Goal: Use online tool/utility: Utilize a website feature to perform a specific function

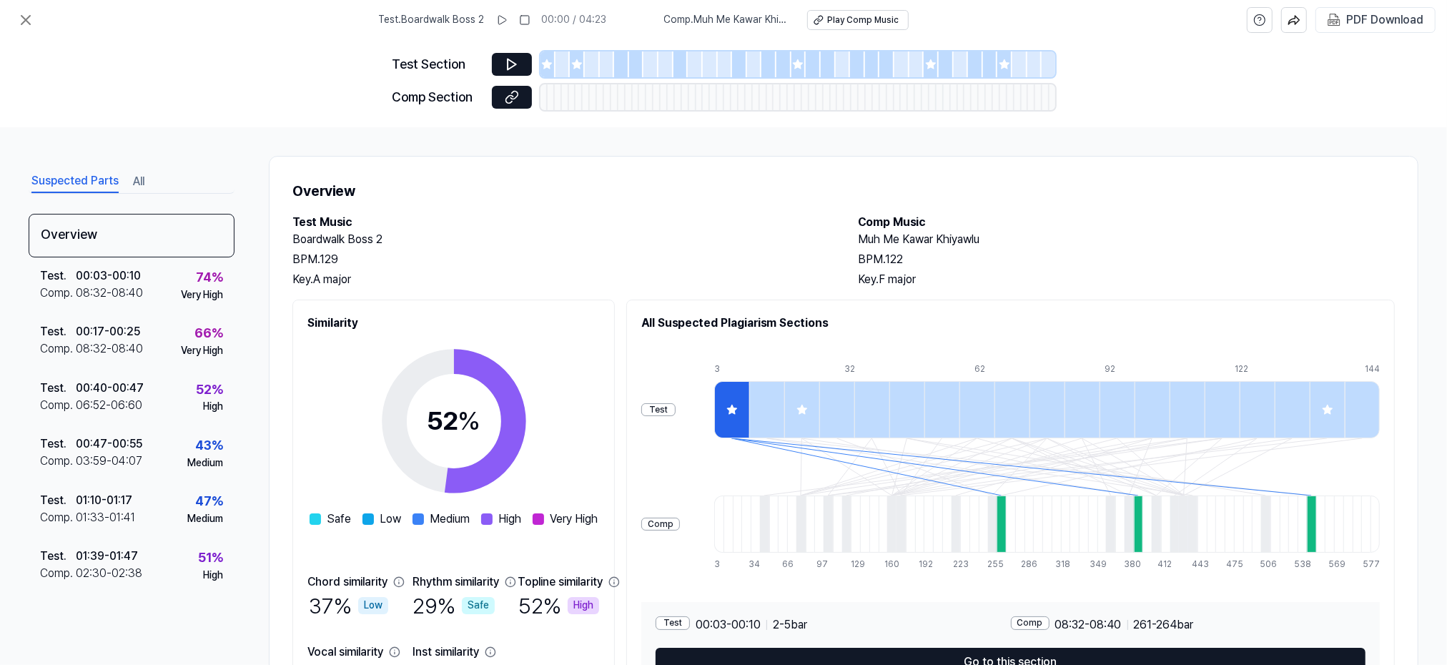
scroll to position [67, 0]
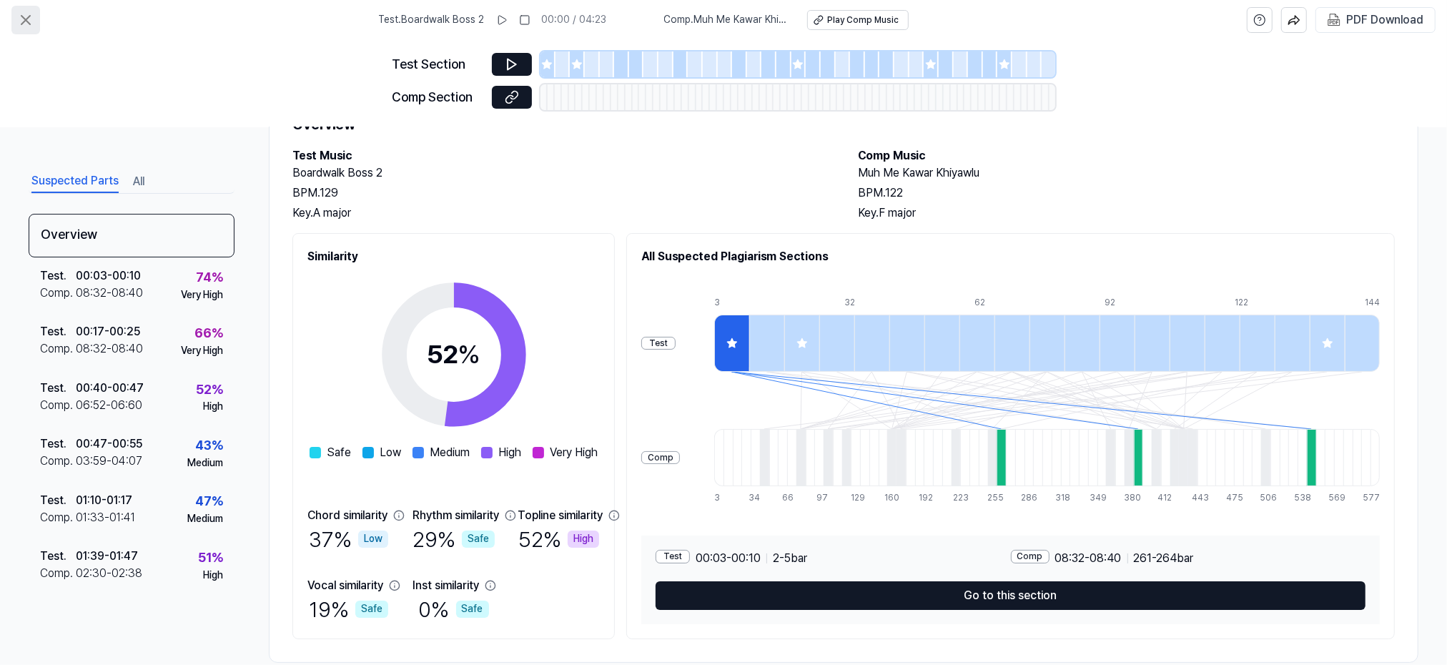
click at [20, 19] on icon at bounding box center [25, 19] width 17 height 17
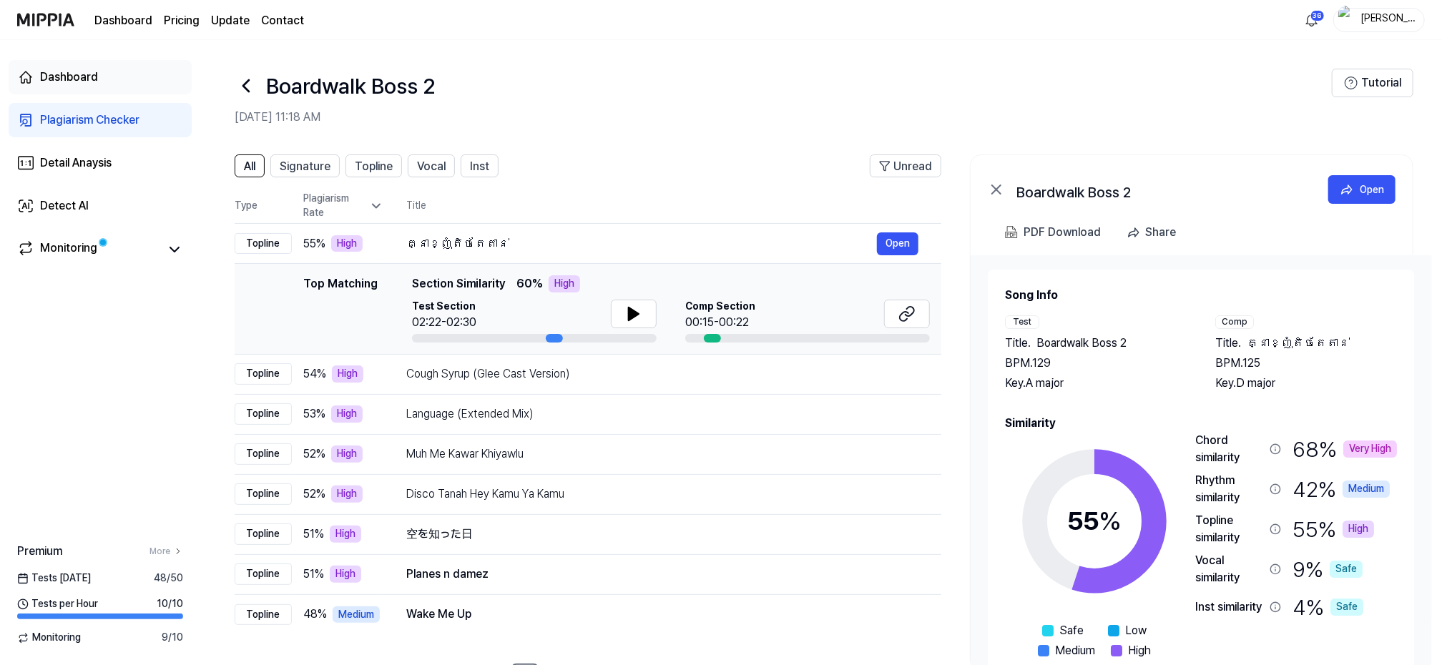
click at [77, 74] on div "Dashboard" at bounding box center [69, 77] width 58 height 17
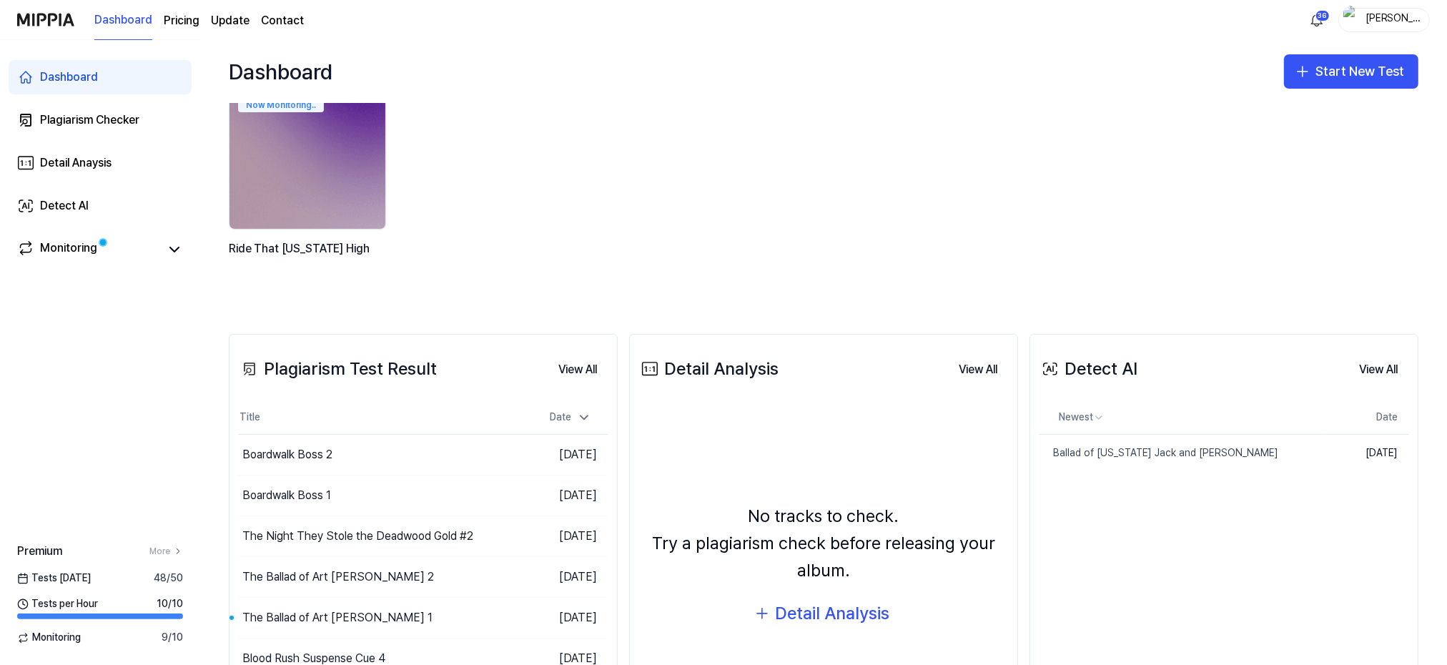
scroll to position [95, 0]
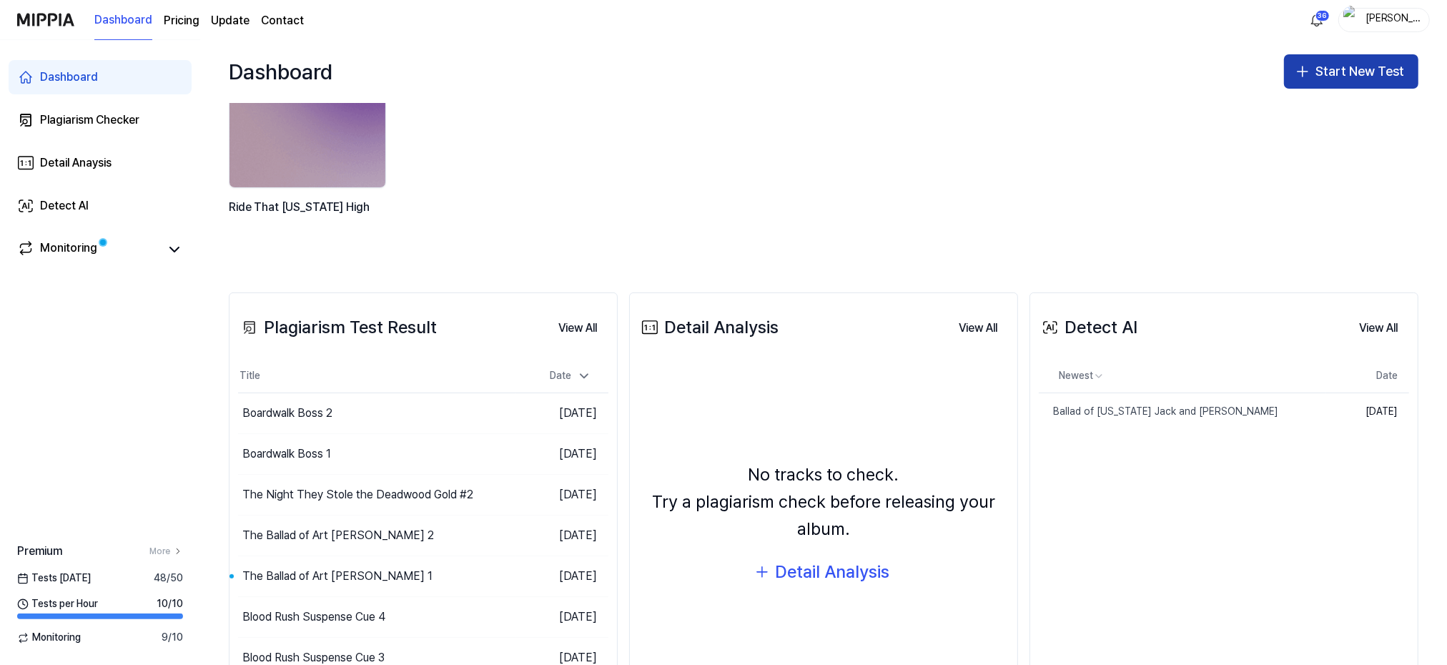
click at [1349, 72] on button "Start New Test" at bounding box center [1351, 71] width 134 height 34
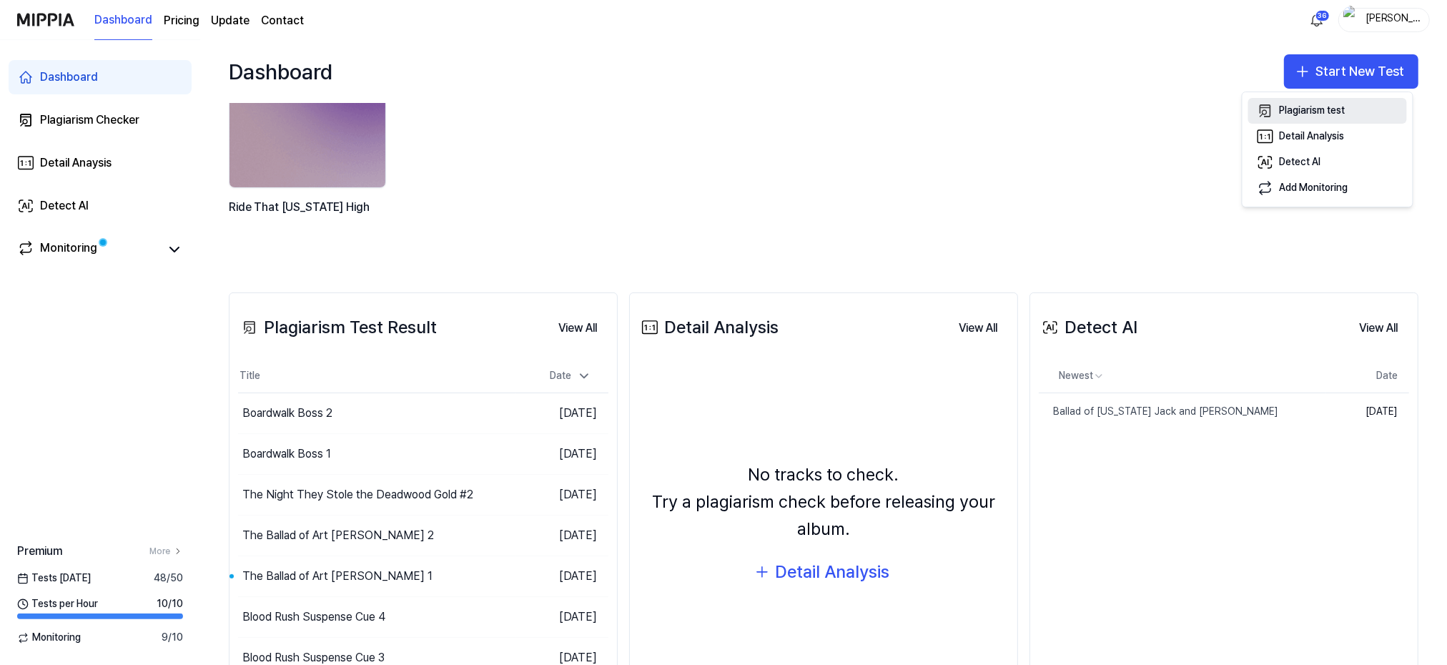
click at [1300, 107] on div "Plagiarism test" at bounding box center [1313, 111] width 66 height 14
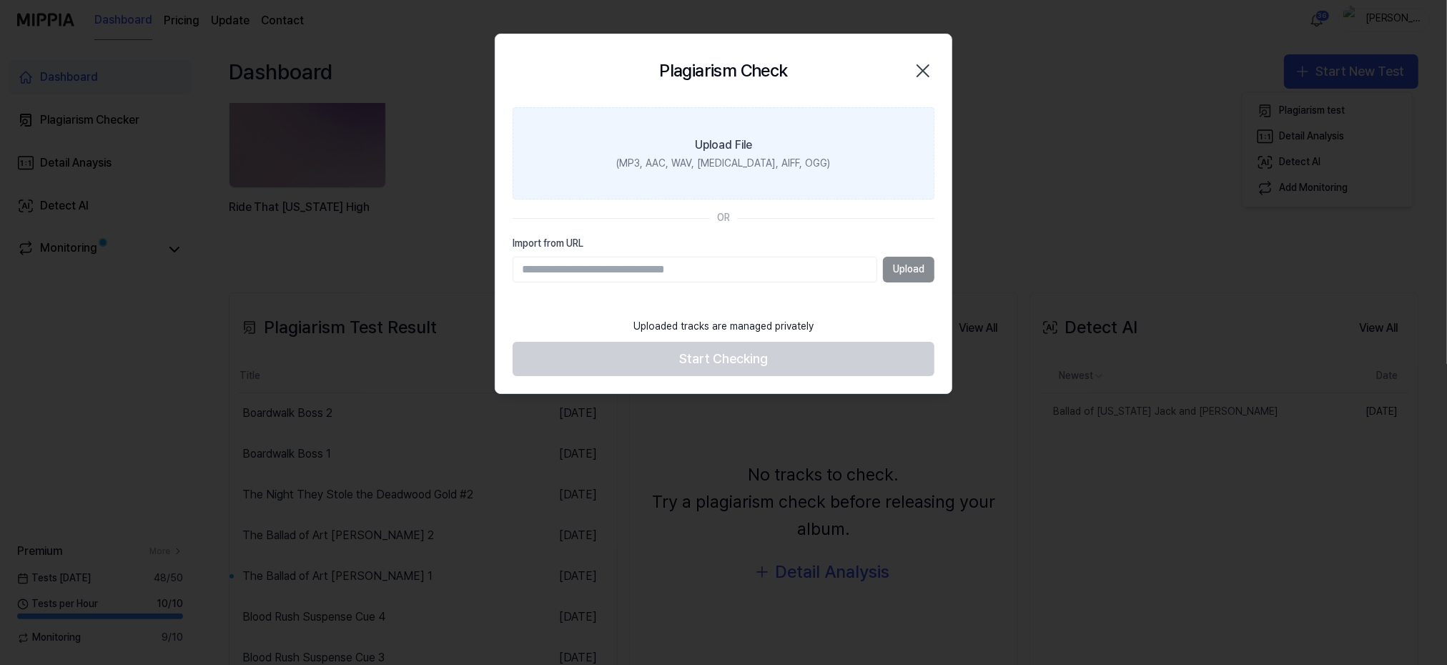
click at [699, 149] on div "Upload File" at bounding box center [723, 145] width 57 height 17
click at [0, 0] on input "Upload File (MP3, AAC, WAV, [MEDICAL_DATA], AIFF, OGG)" at bounding box center [0, 0] width 0 height 0
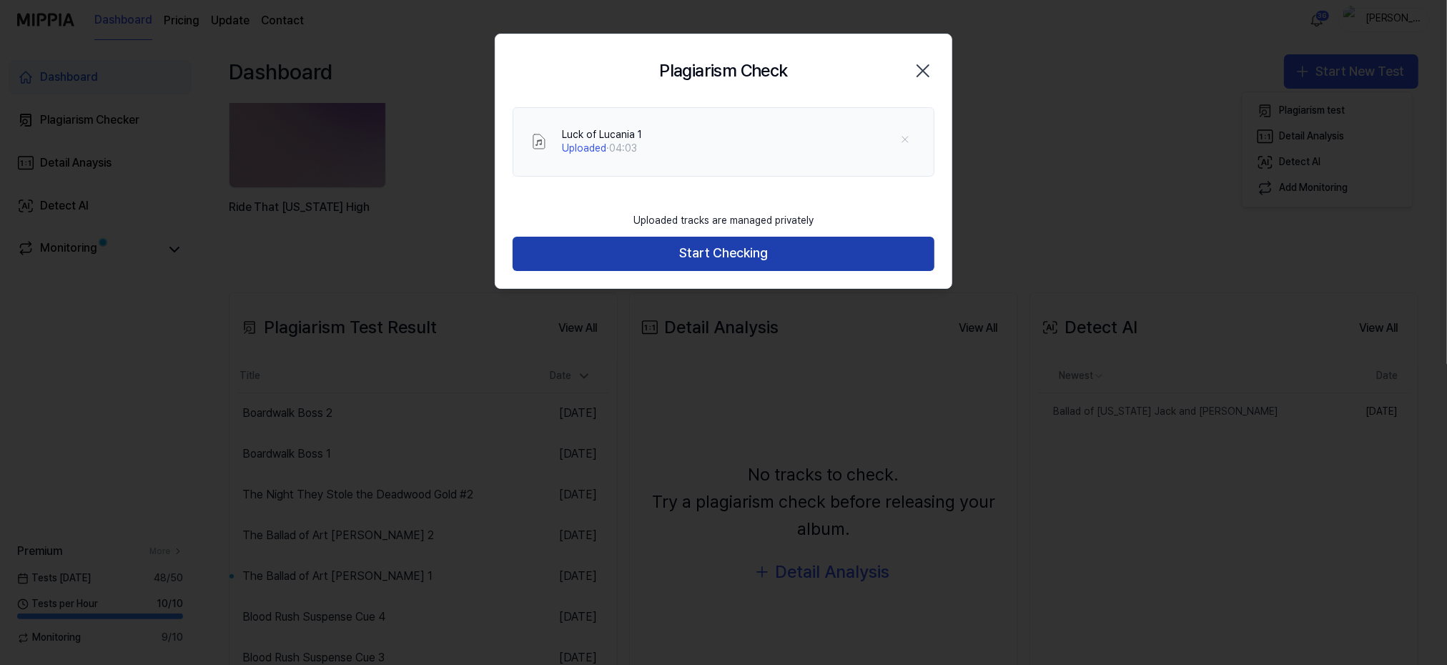
click at [712, 255] on button "Start Checking" at bounding box center [724, 254] width 422 height 34
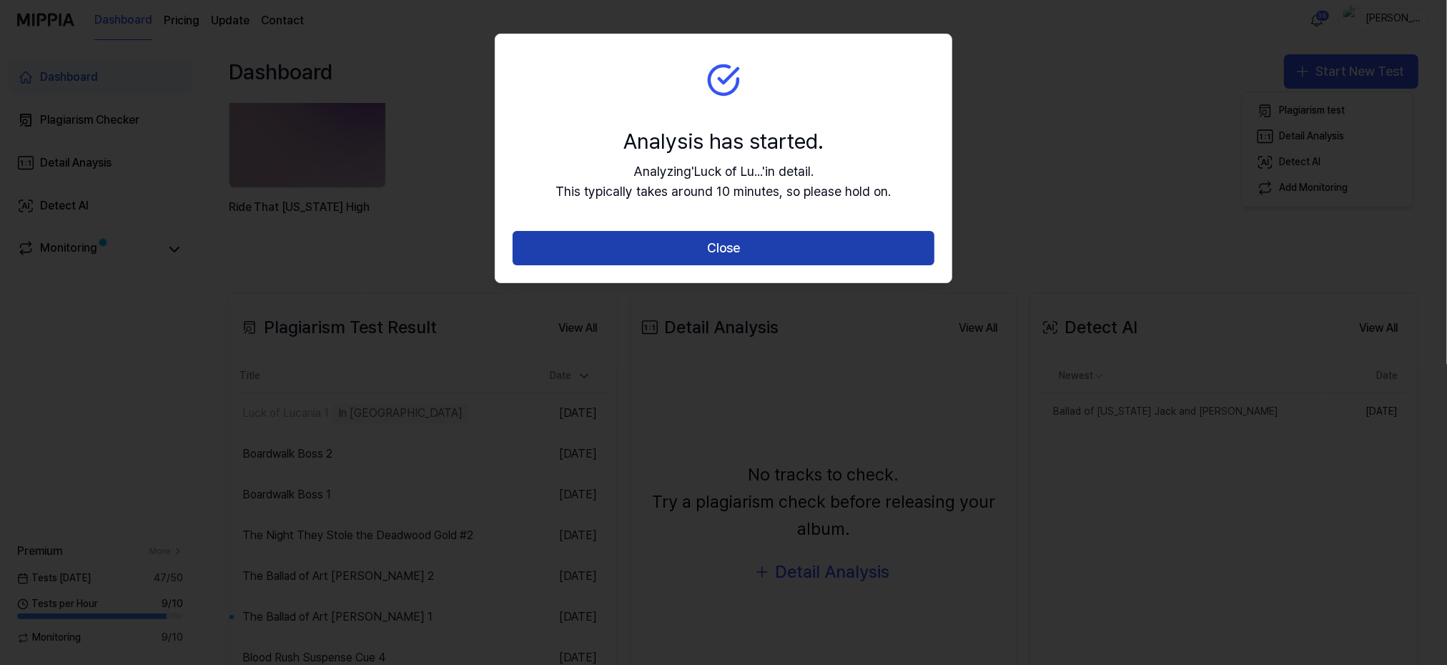
click at [709, 246] on button "Close" at bounding box center [724, 248] width 422 height 34
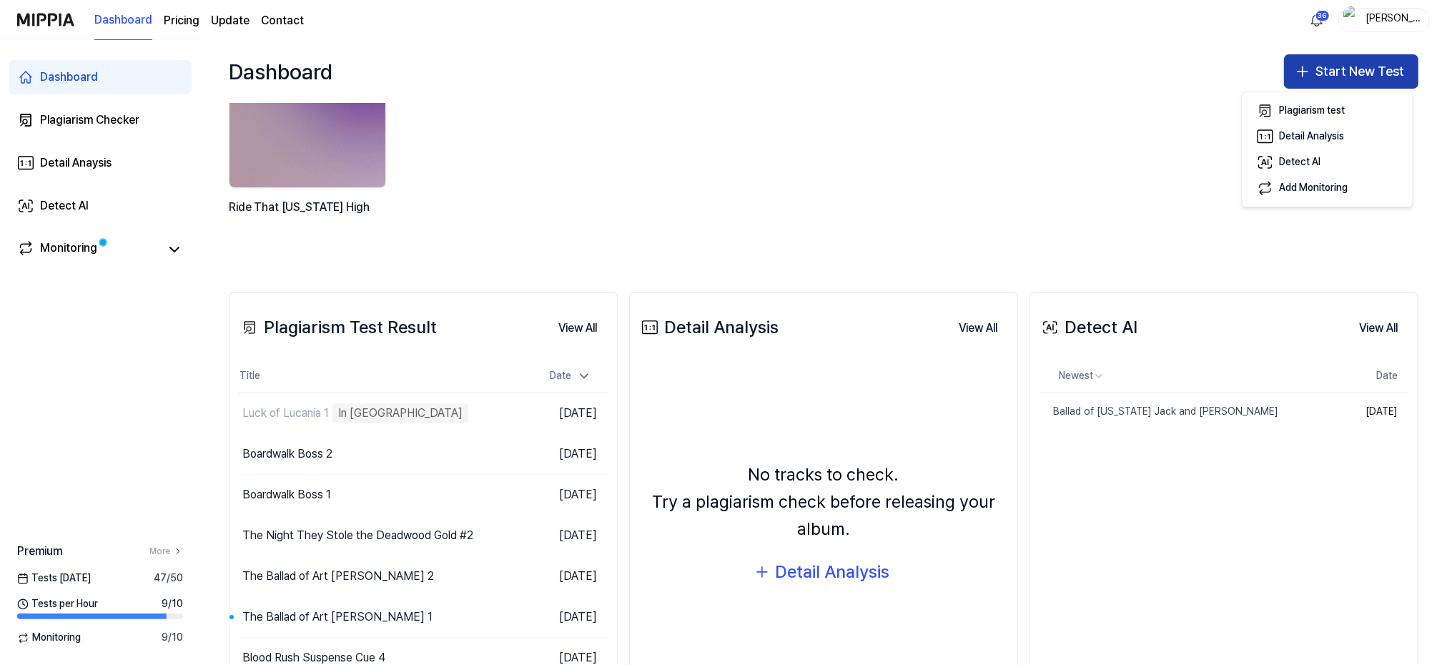
click at [1327, 69] on button "Start New Test" at bounding box center [1351, 71] width 134 height 34
click at [1317, 68] on button "Start New Test" at bounding box center [1351, 71] width 134 height 34
click at [1301, 104] on div "Plagiarism test" at bounding box center [1313, 111] width 66 height 14
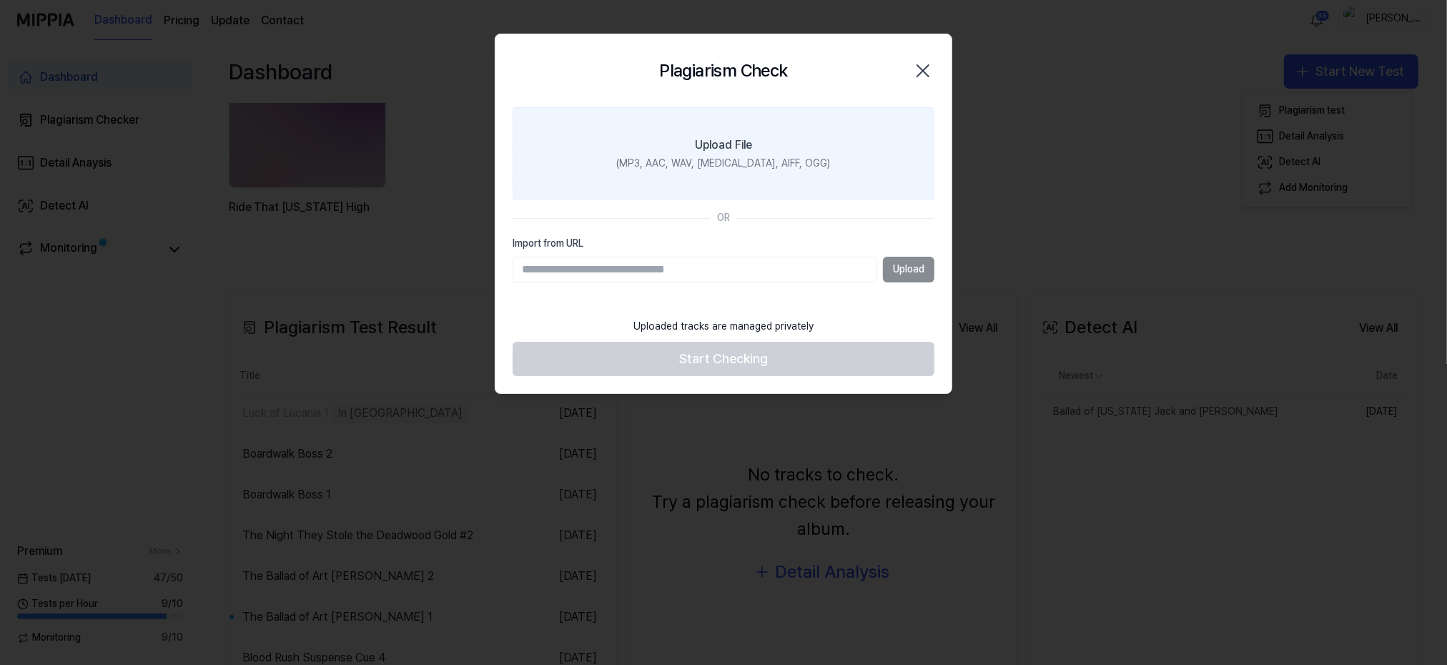
click at [699, 162] on div "(MP3, AAC, WAV, [MEDICAL_DATA], AIFF, OGG)" at bounding box center [724, 164] width 214 height 14
click at [0, 0] on input "Upload File (MP3, AAC, WAV, [MEDICAL_DATA], AIFF, OGG)" at bounding box center [0, 0] width 0 height 0
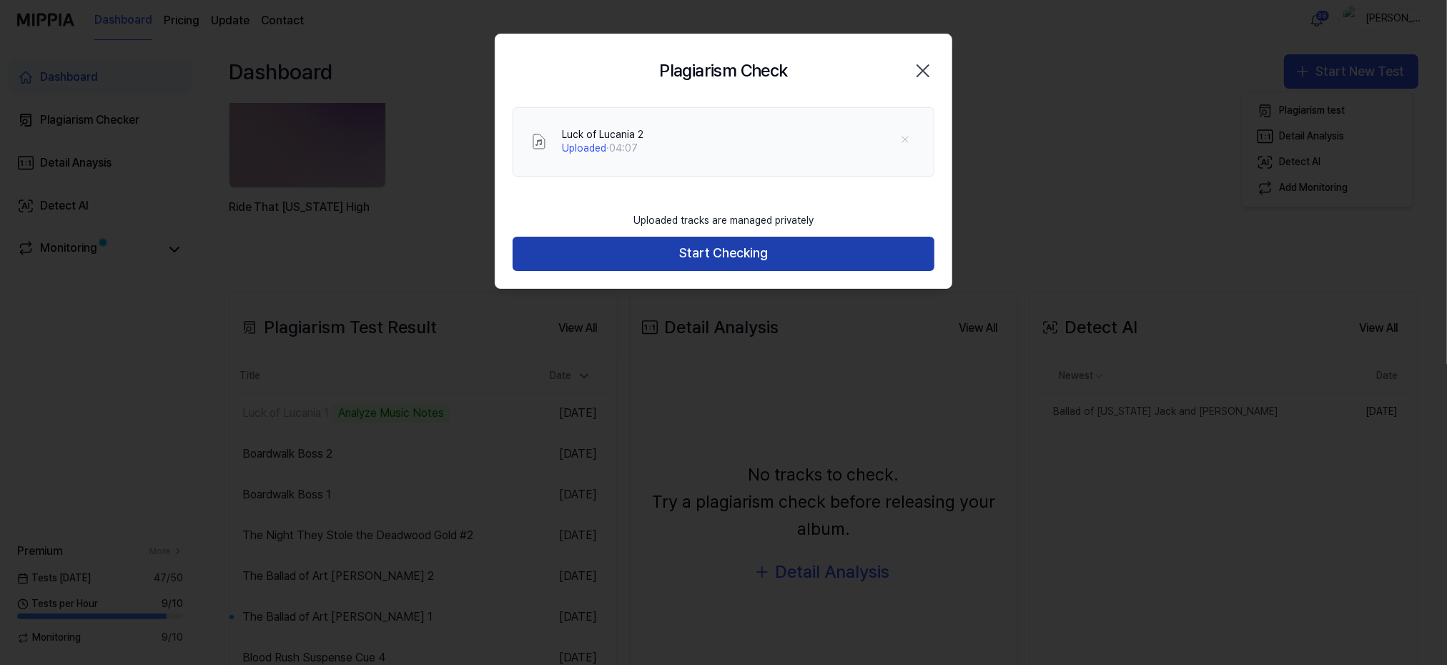
click at [704, 242] on button "Start Checking" at bounding box center [724, 254] width 422 height 34
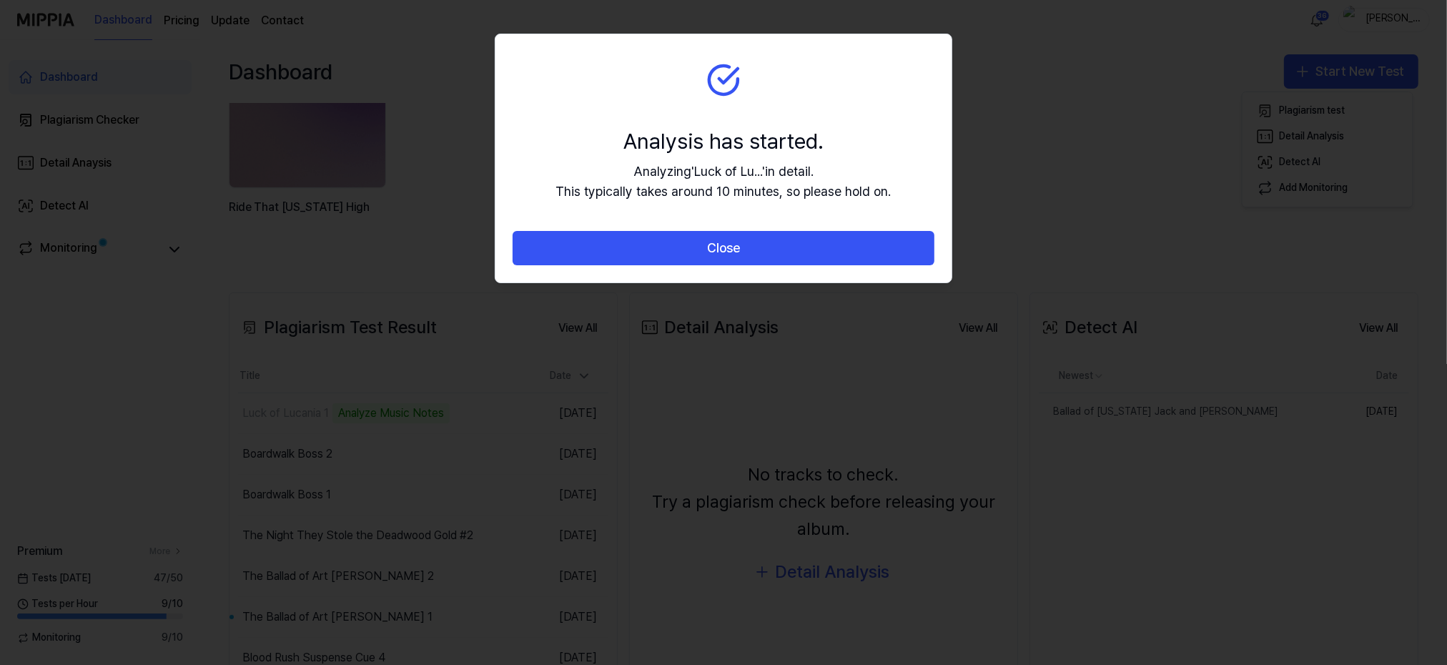
click at [702, 247] on button "Close" at bounding box center [724, 248] width 422 height 34
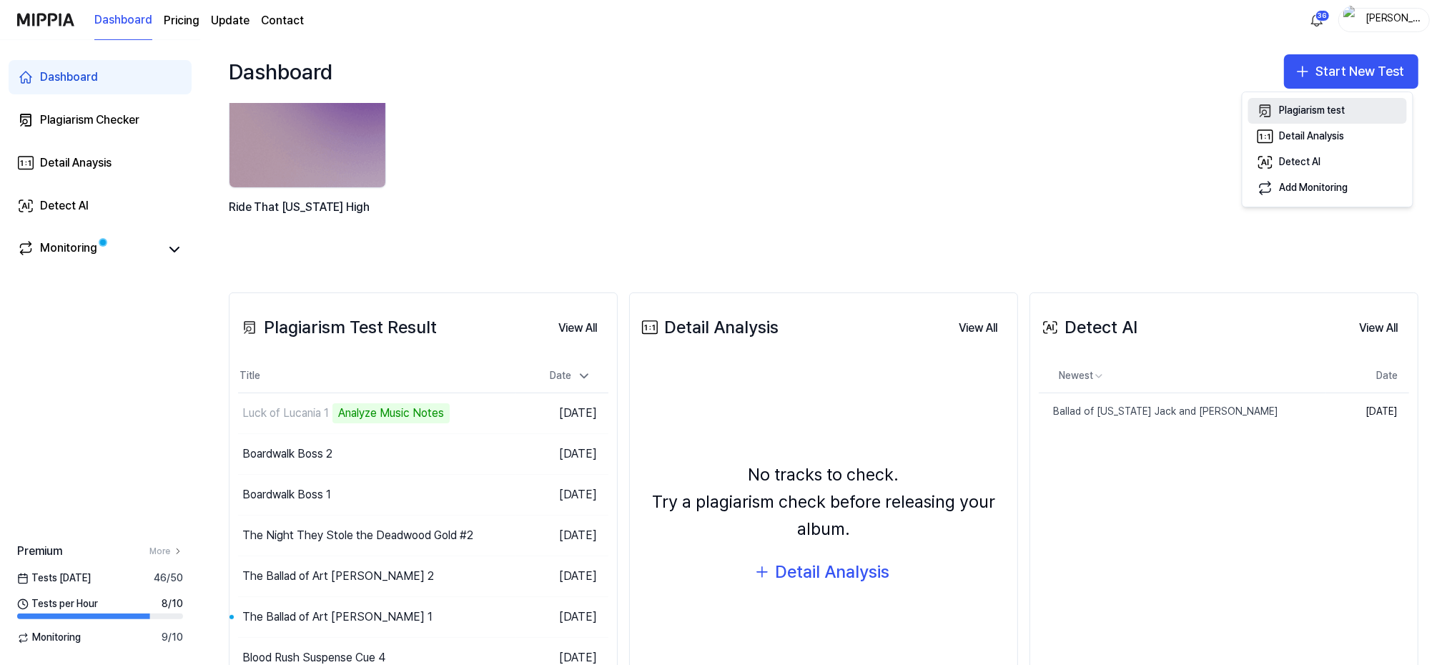
click at [1287, 108] on div "Plagiarism test" at bounding box center [1313, 111] width 66 height 14
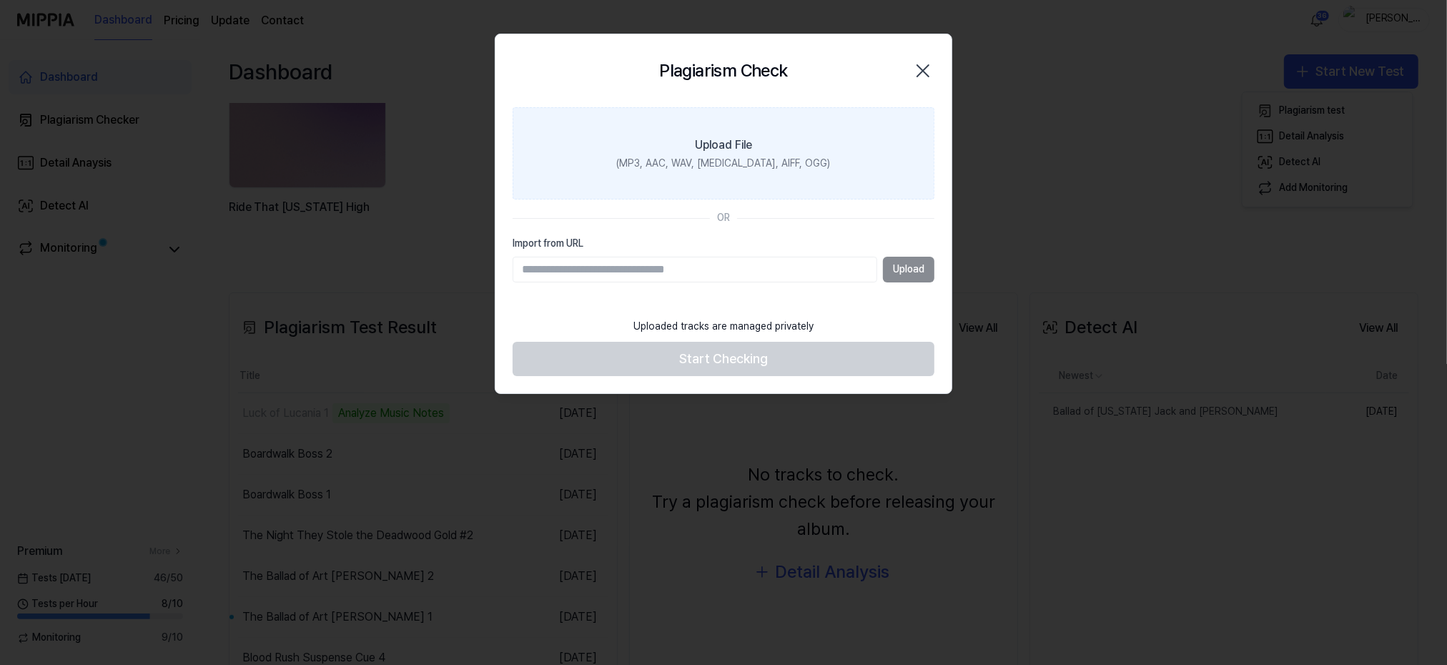
click at [744, 176] on label "Upload File (MP3, AAC, WAV, [MEDICAL_DATA], AIFF, OGG)" at bounding box center [724, 153] width 422 height 93
click at [0, 0] on input "Upload File (MP3, AAC, WAV, [MEDICAL_DATA], AIFF, OGG)" at bounding box center [0, 0] width 0 height 0
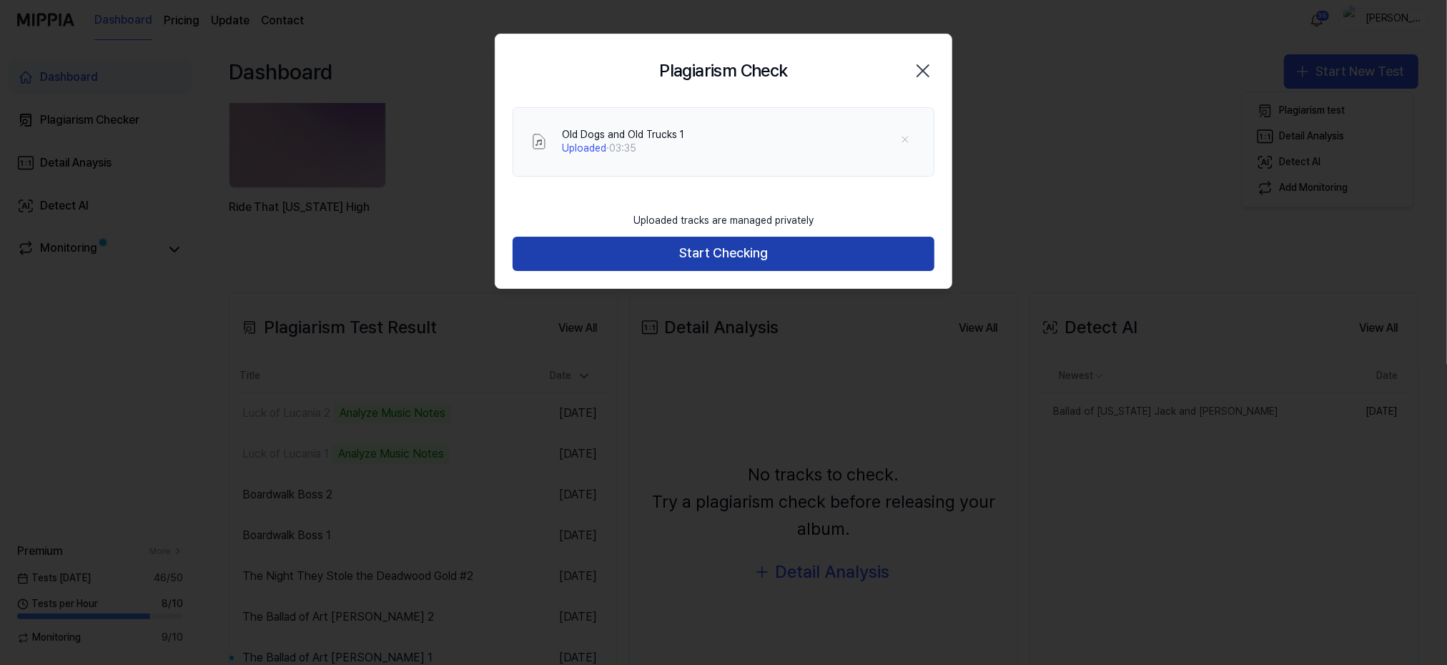
click at [678, 255] on button "Start Checking" at bounding box center [724, 254] width 422 height 34
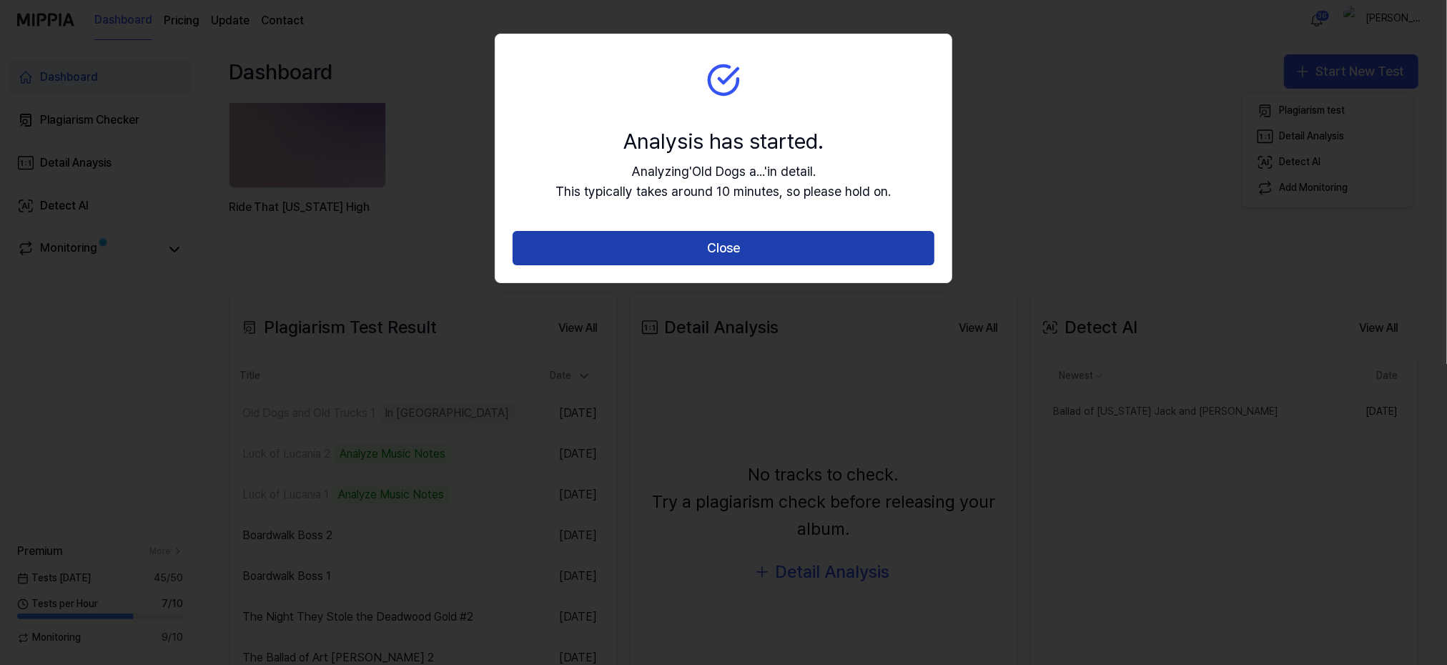
click at [685, 249] on button "Close" at bounding box center [724, 248] width 422 height 34
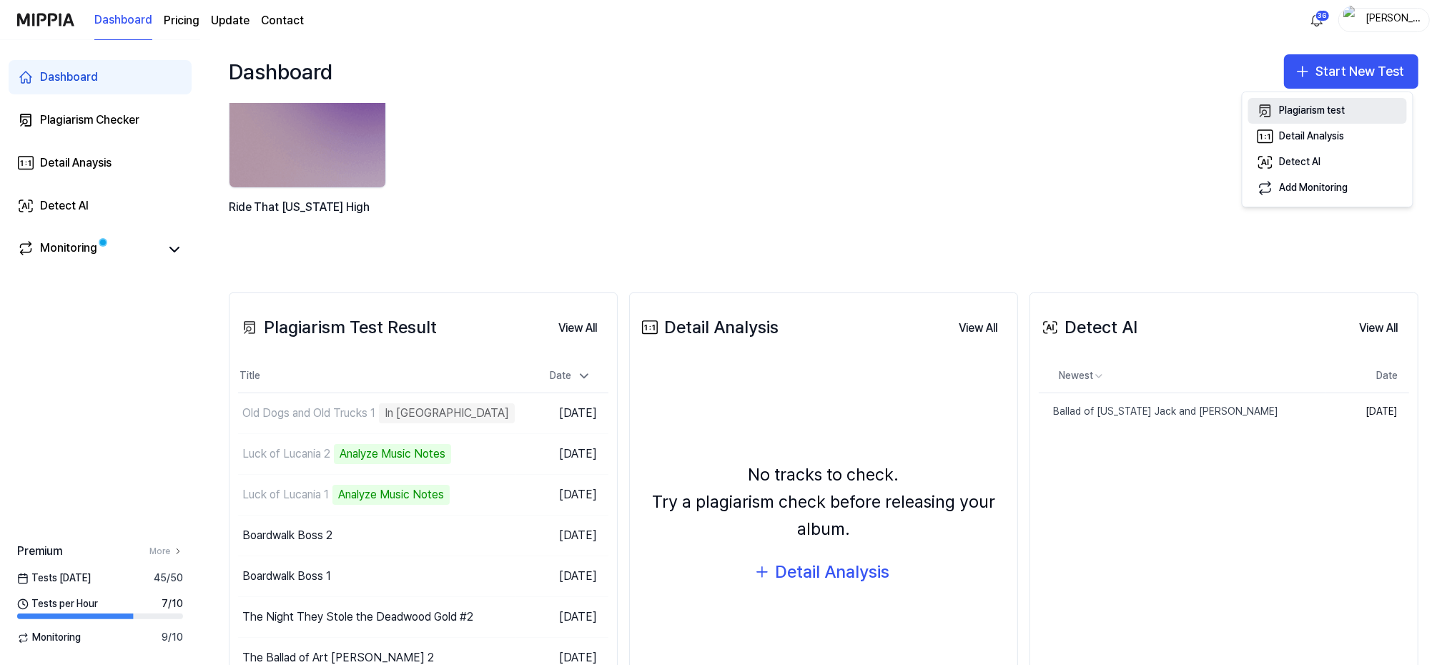
click at [1282, 107] on div "Plagiarism test" at bounding box center [1313, 111] width 66 height 14
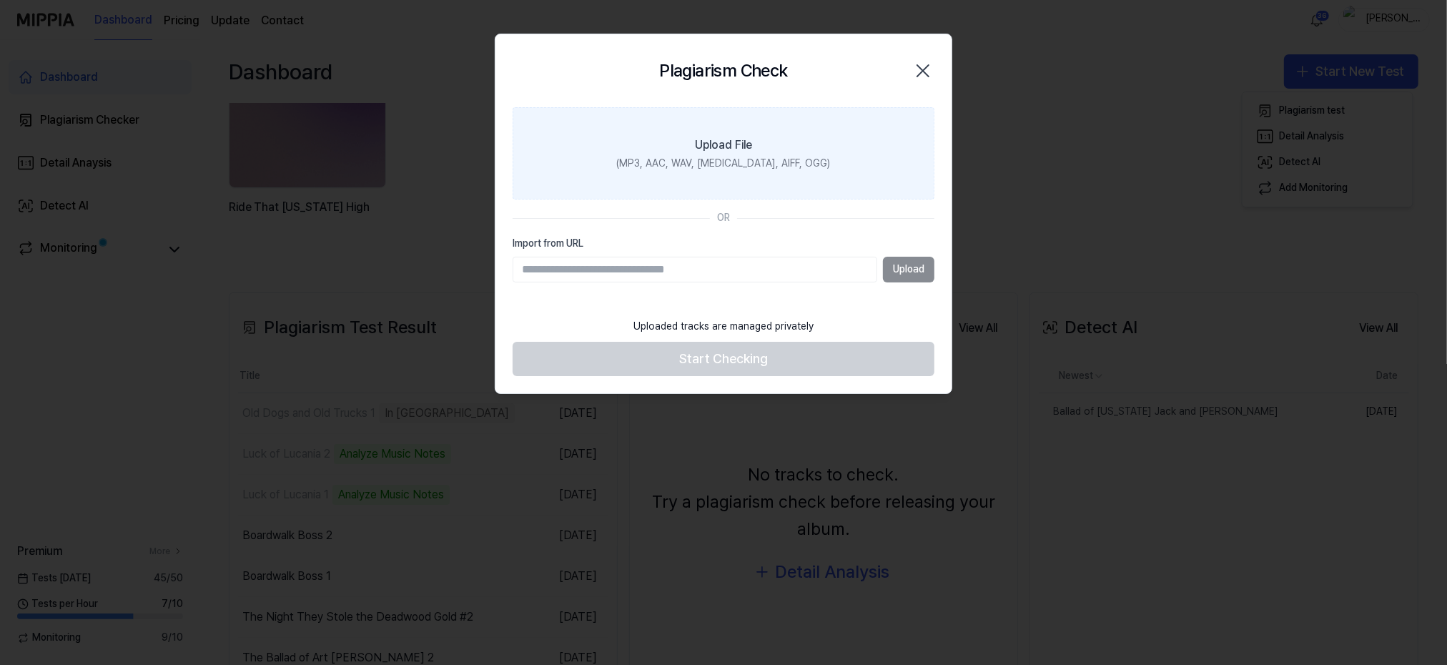
click at [758, 151] on label "Upload File (MP3, AAC, WAV, [MEDICAL_DATA], AIFF, OGG)" at bounding box center [724, 153] width 422 height 93
click at [0, 0] on input "Upload File (MP3, AAC, WAV, [MEDICAL_DATA], AIFF, OGG)" at bounding box center [0, 0] width 0 height 0
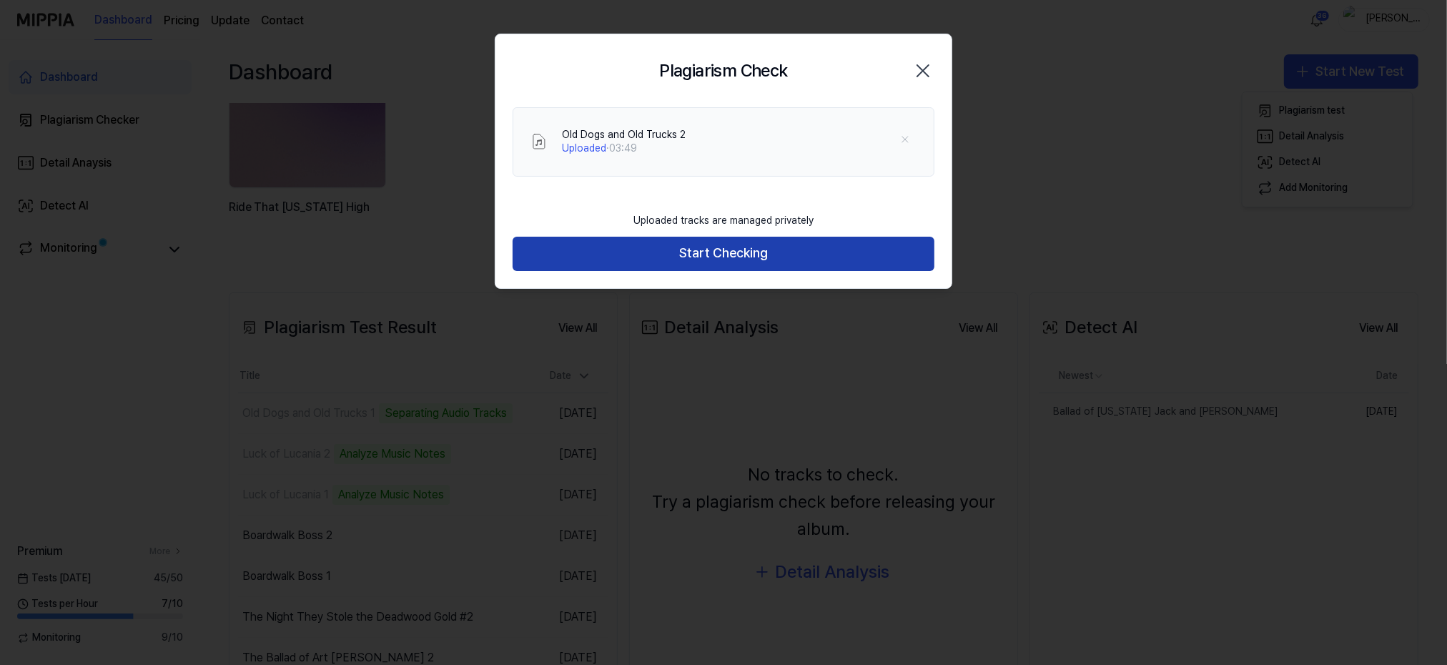
click at [727, 247] on button "Start Checking" at bounding box center [724, 254] width 422 height 34
